Goal: Transaction & Acquisition: Book appointment/travel/reservation

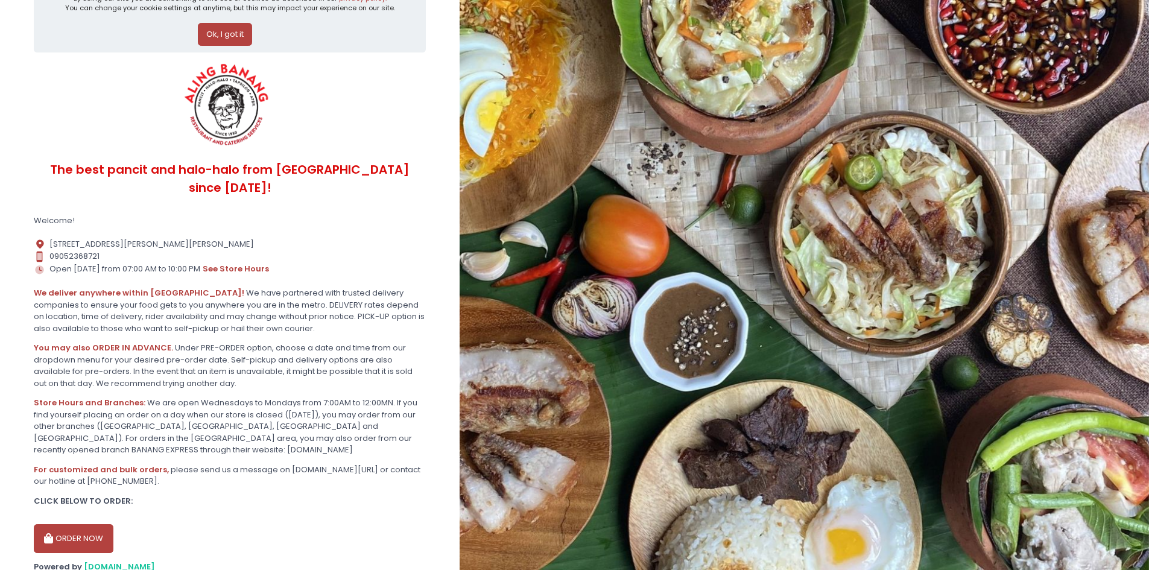
scroll to position [57, 0]
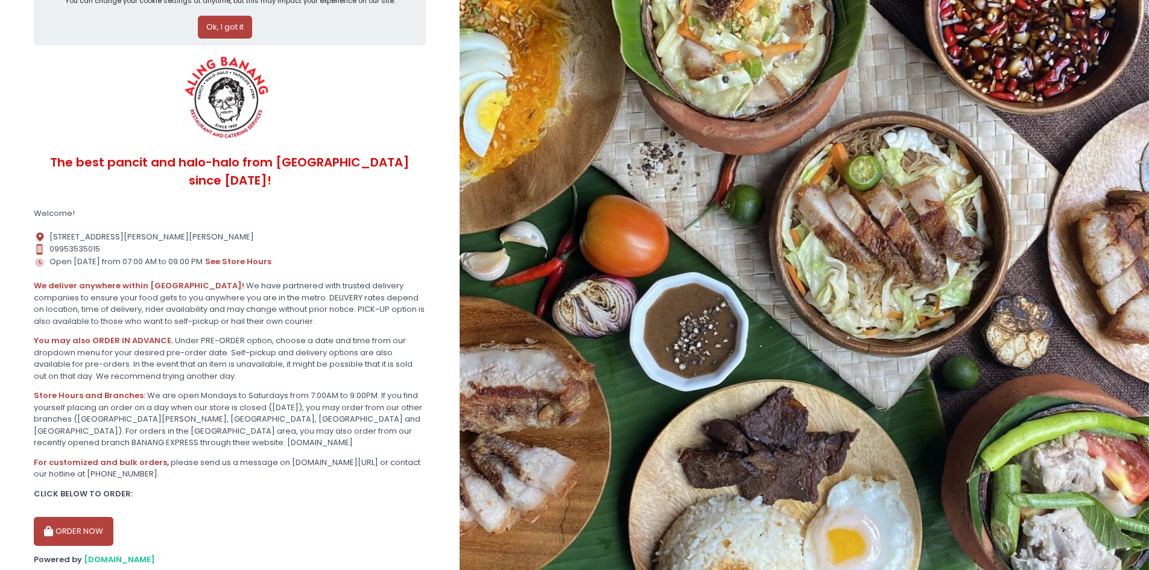
scroll to position [57, 0]
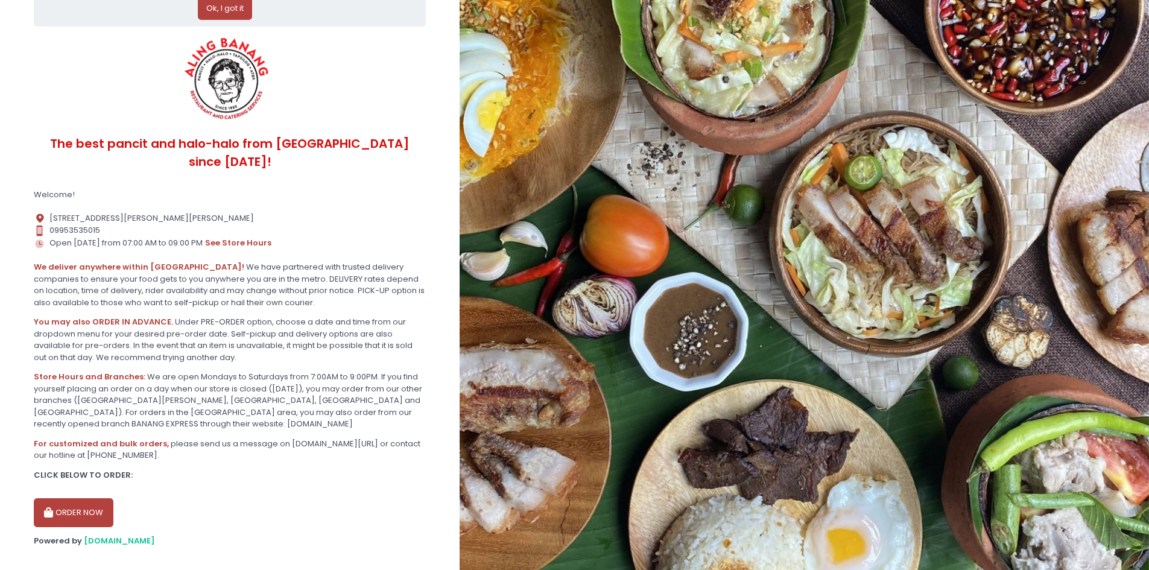
click at [93, 498] on button "ORDER NOW" at bounding box center [74, 512] width 80 height 29
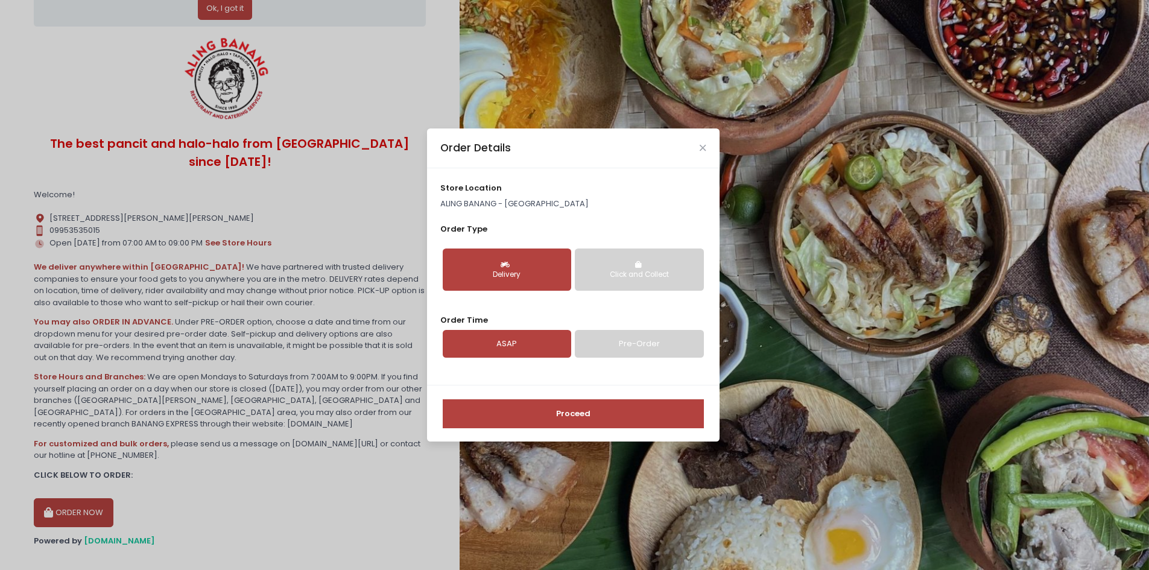
click at [646, 283] on button "Click and Collect" at bounding box center [639, 269] width 128 height 42
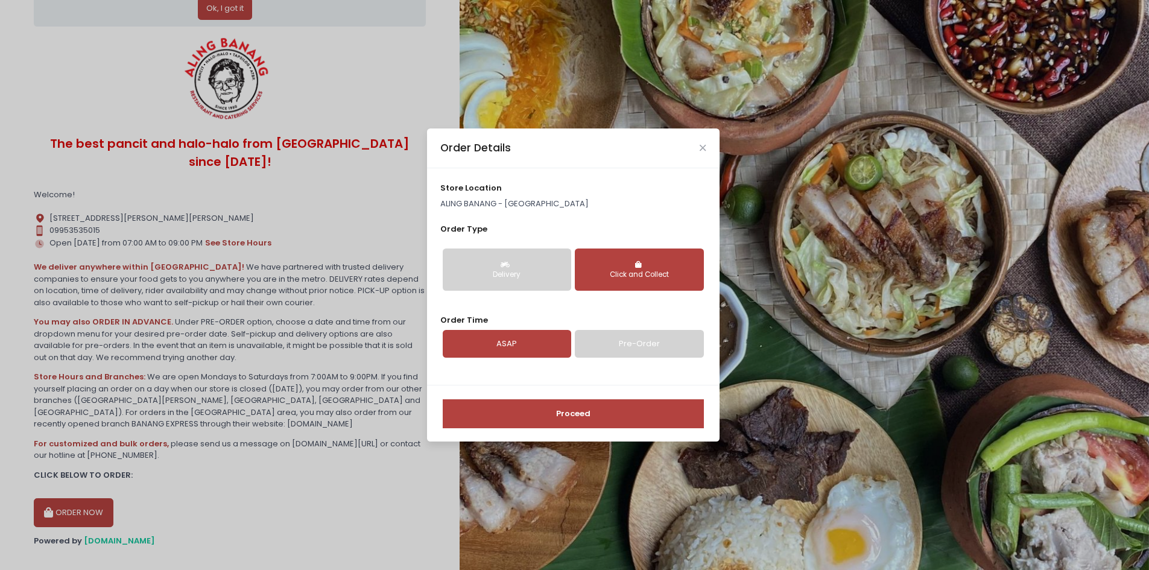
click at [634, 321] on div "Order Time ASAP Pre-Order" at bounding box center [572, 335] width 265 height 43
click at [611, 347] on link "Pre-Order" at bounding box center [639, 344] width 128 height 28
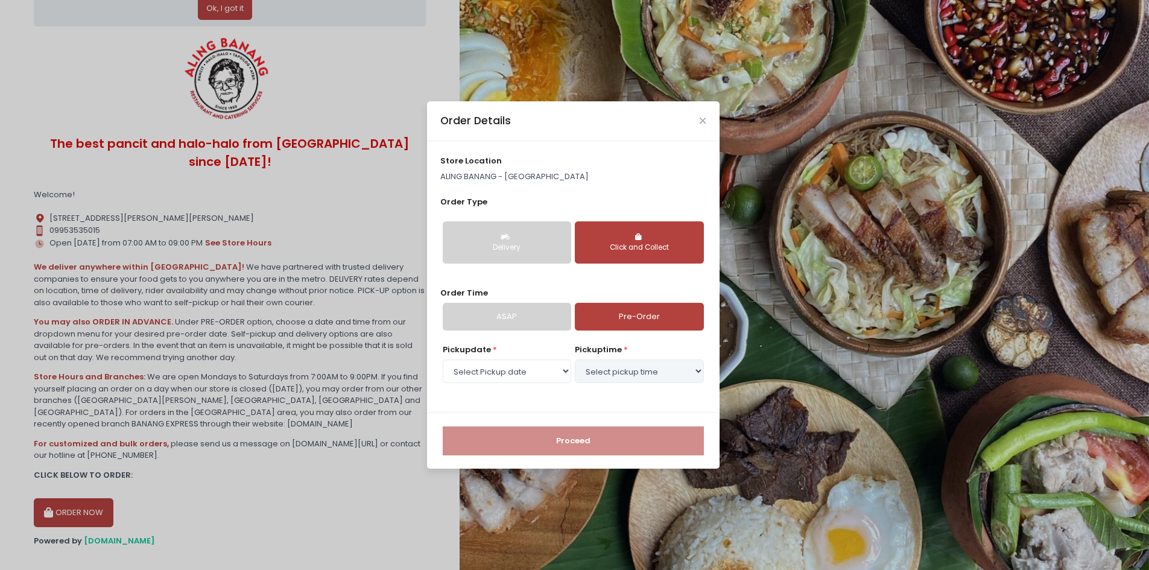
select select "2025-10-01"
click at [650, 363] on select "Select pickup time 02:30 PM - 03:00 PM 03:00 PM - 03:30 PM 03:30 PM - 04:00 PM …" at bounding box center [639, 370] width 128 height 23
select select "15:30"
click at [575, 359] on select "Select pickup time 02:30 PM - 03:00 PM 03:00 PM - 03:30 PM 03:30 PM - 04:00 PM …" at bounding box center [639, 370] width 128 height 23
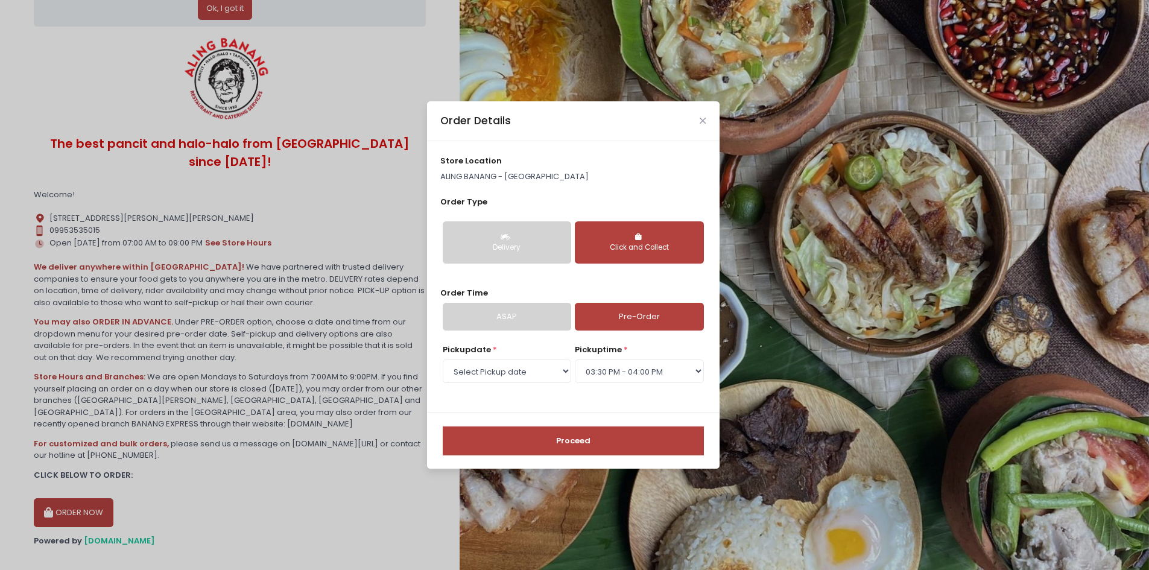
click at [618, 444] on button "Proceed" at bounding box center [573, 440] width 261 height 29
